Goal: Task Accomplishment & Management: Use online tool/utility

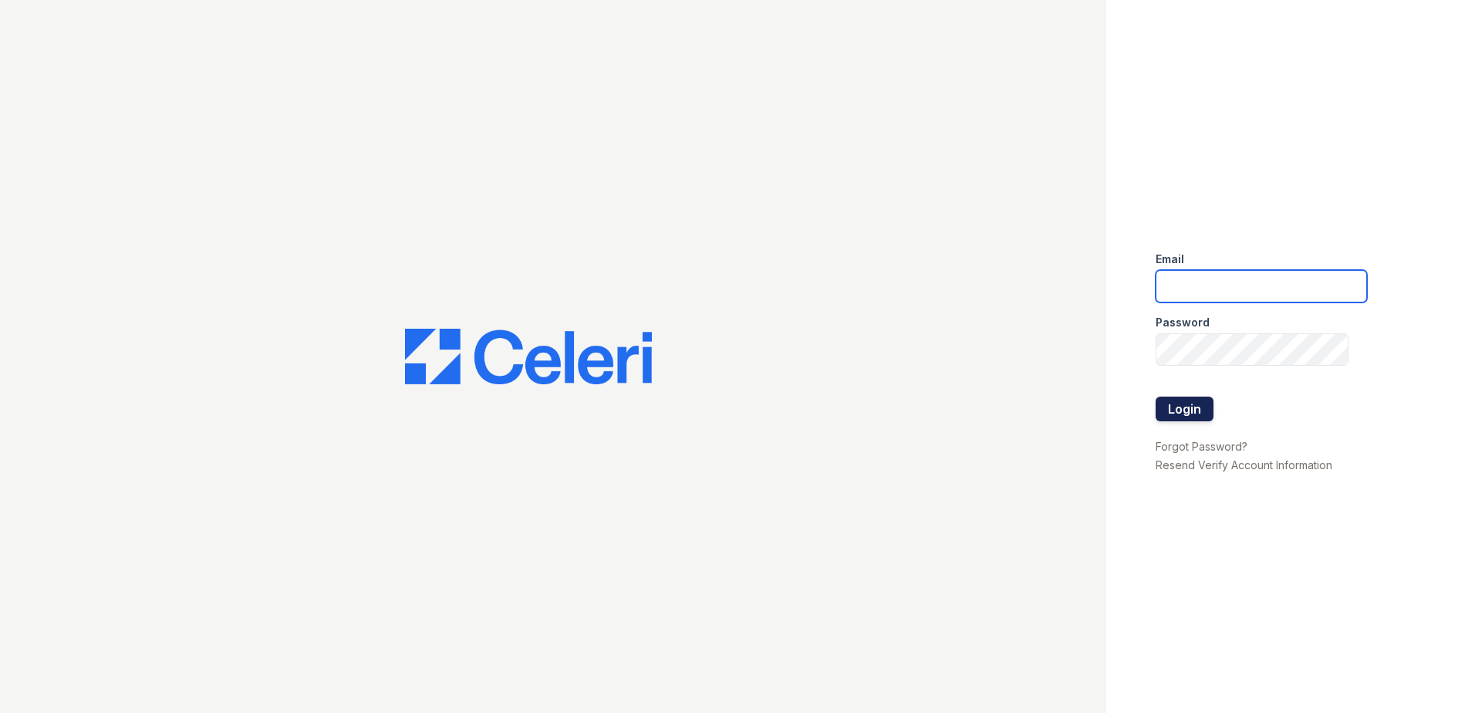
type input "[EMAIL_ADDRESS][DOMAIN_NAME]"
click at [1167, 410] on button "Login" at bounding box center [1185, 409] width 58 height 25
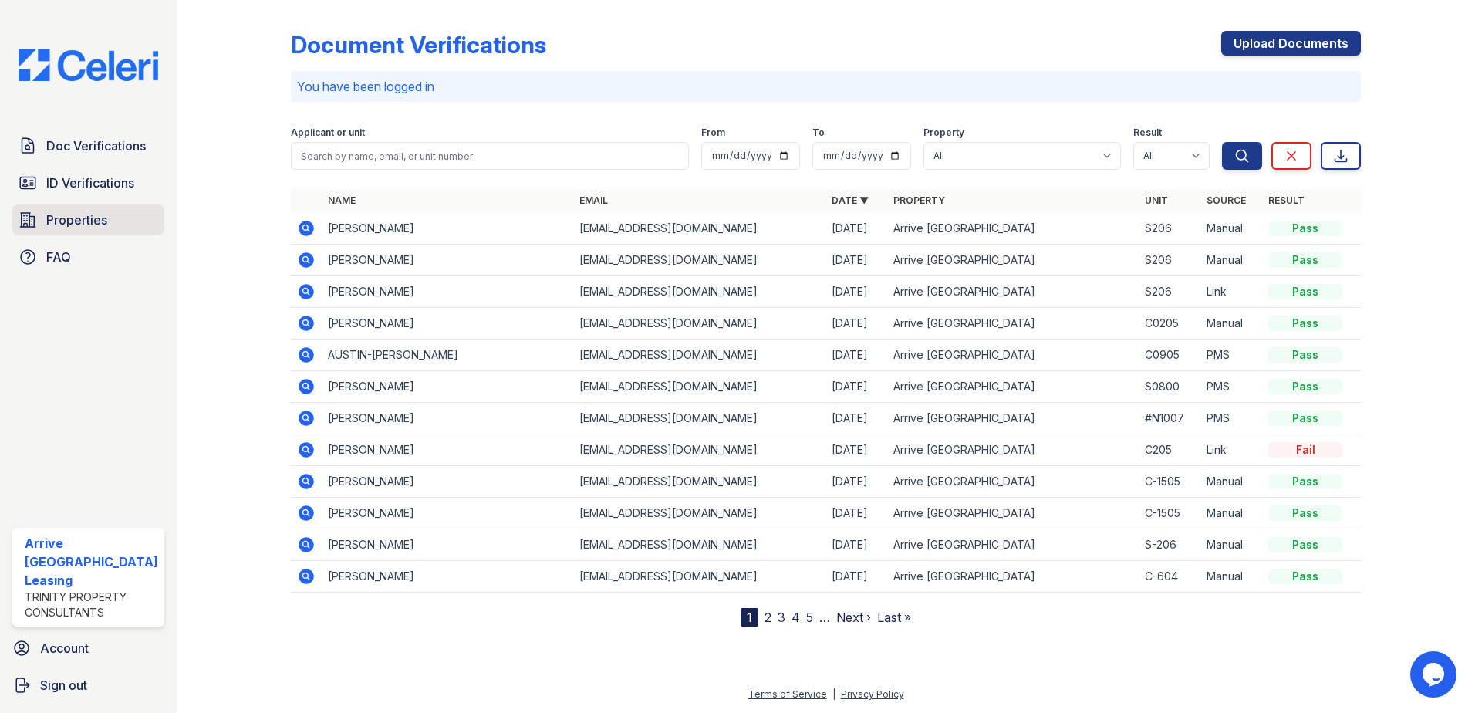
drag, startPoint x: 66, startPoint y: 216, endPoint x: 108, endPoint y: 221, distance: 42.0
click at [66, 216] on span "Properties" at bounding box center [76, 220] width 61 height 19
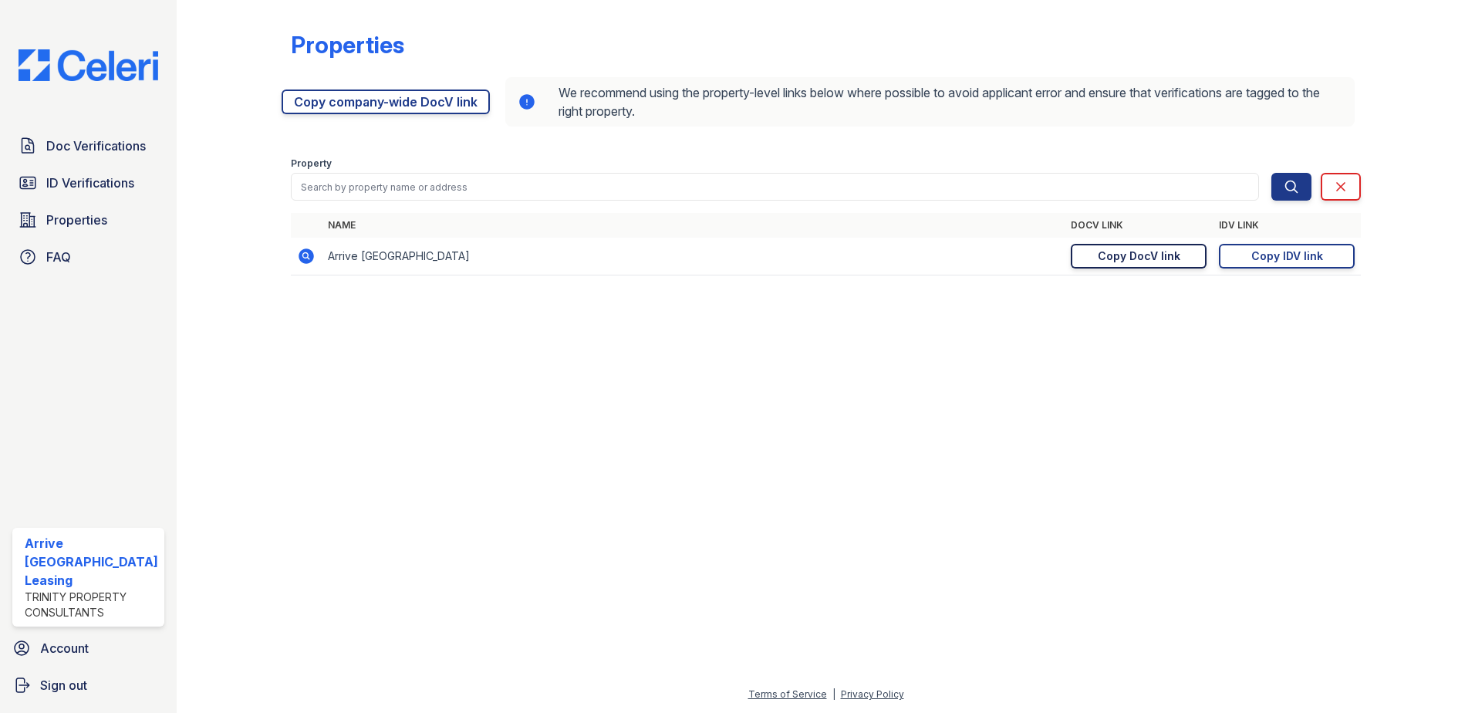
click at [1156, 262] on div "Copy DocV link" at bounding box center [1139, 255] width 83 height 15
click at [1132, 255] on div "Copy DocV link" at bounding box center [1139, 255] width 83 height 15
click at [1274, 248] on link "Copy IDV link Copy link" at bounding box center [1287, 256] width 136 height 25
